Goal: Task Accomplishment & Management: Use online tool/utility

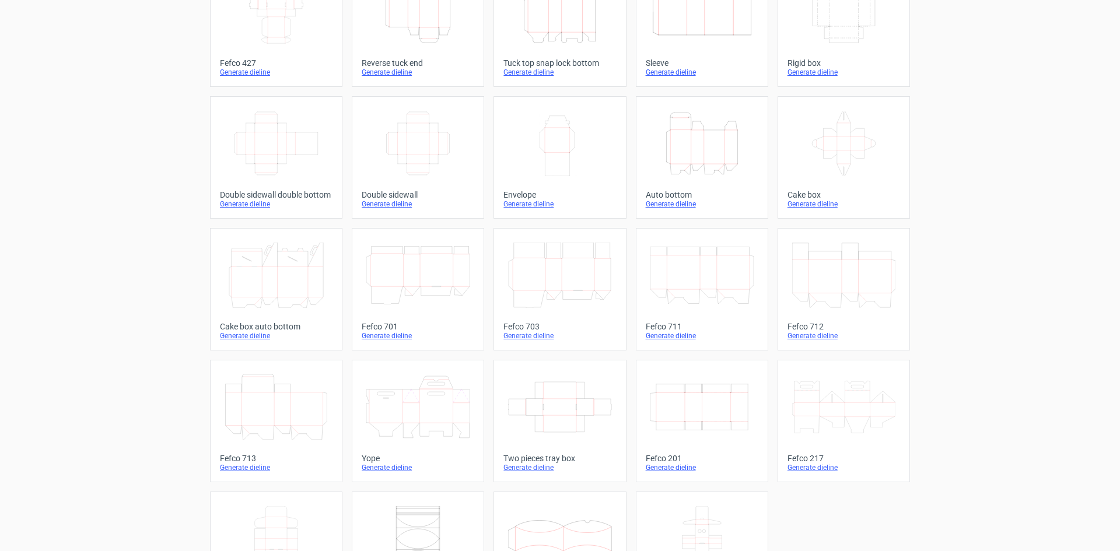
scroll to position [117, 0]
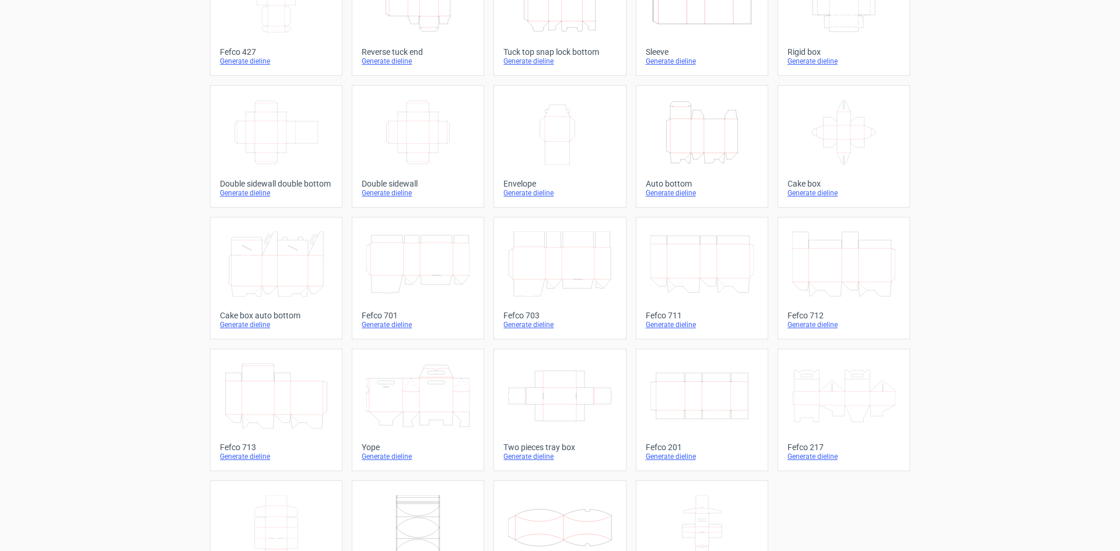
click at [848, 389] on icon at bounding box center [843, 395] width 103 height 65
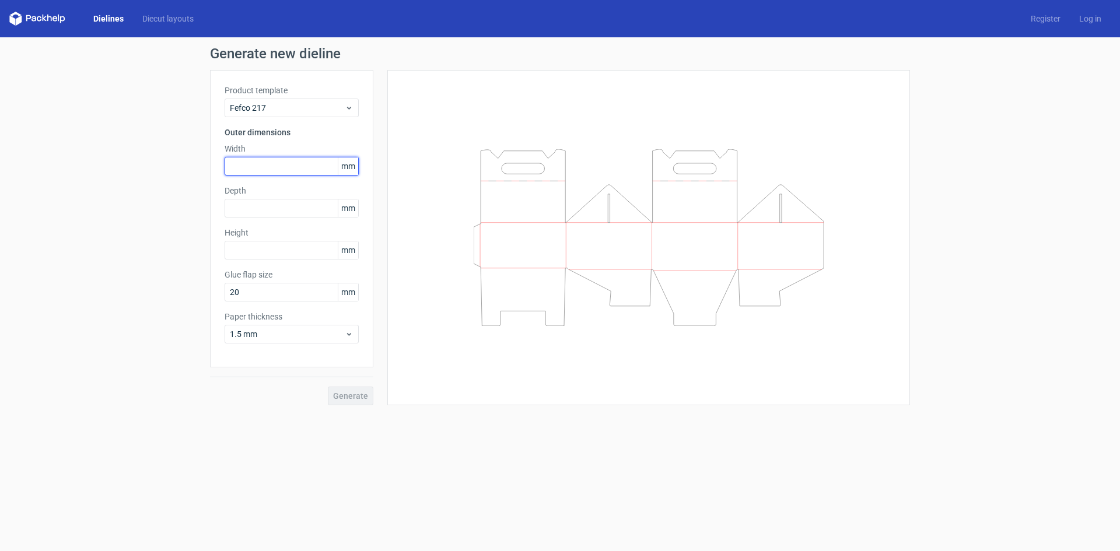
click at [313, 170] on input "text" at bounding box center [292, 166] width 134 height 19
type input "410"
type input "120"
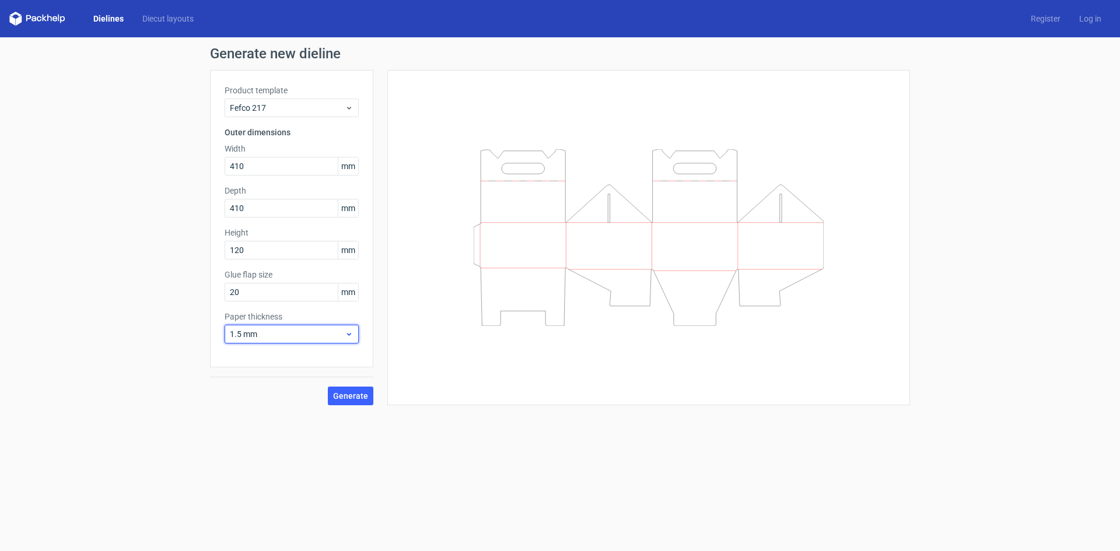
click at [349, 333] on icon at bounding box center [349, 334] width 9 height 9
click at [305, 378] on div "0.5 mm" at bounding box center [291, 378] width 125 height 19
click at [356, 398] on span "Generate" at bounding box center [350, 396] width 35 height 8
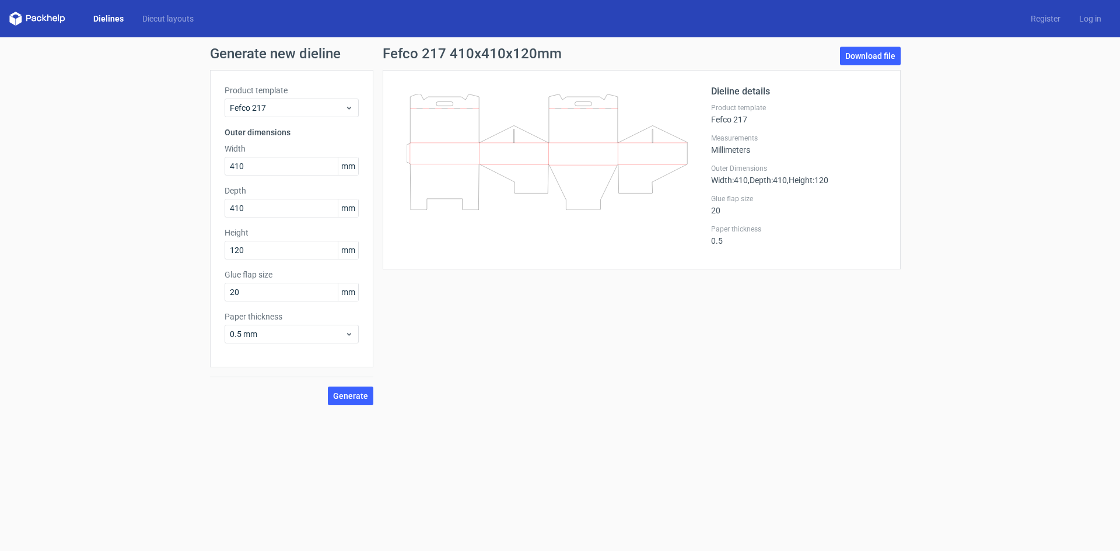
click at [103, 13] on link "Dielines" at bounding box center [108, 19] width 49 height 12
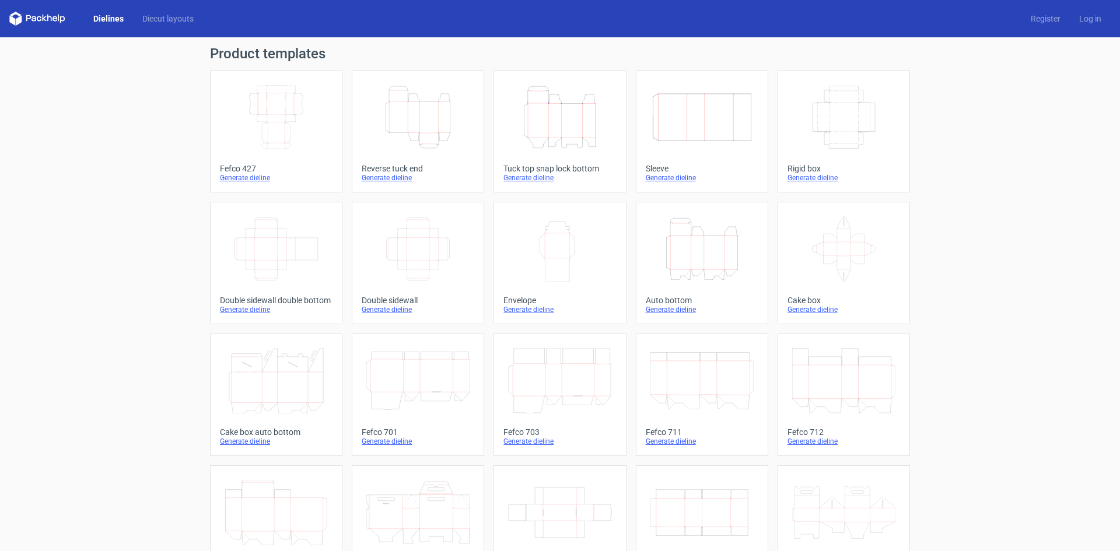
scroll to position [58, 0]
